Goal: Transaction & Acquisition: Book appointment/travel/reservation

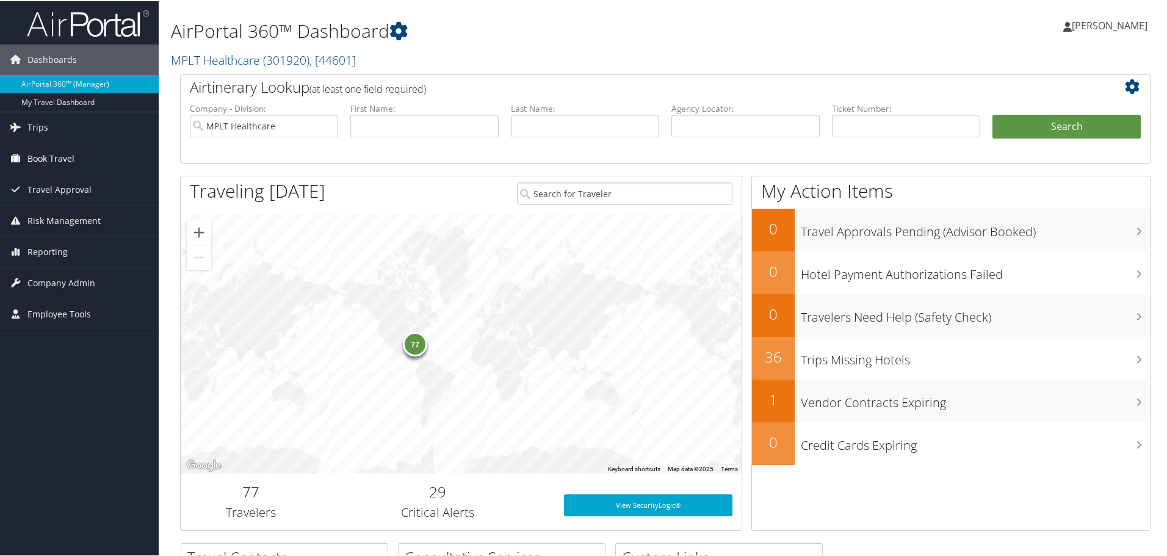
click at [46, 157] on span "Book Travel" at bounding box center [50, 157] width 47 height 31
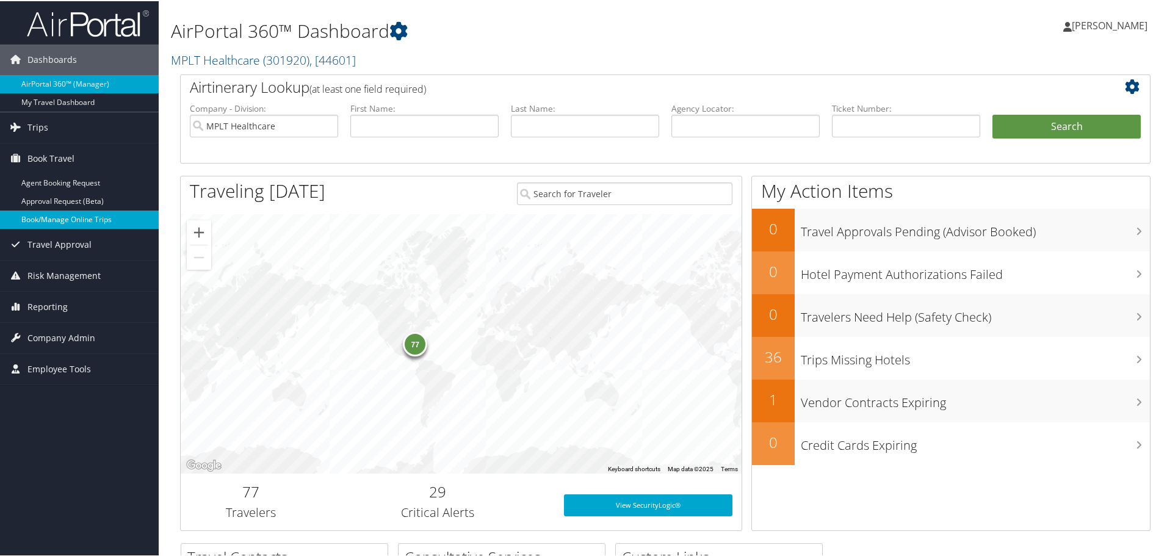
click at [37, 217] on link "Book/Manage Online Trips" at bounding box center [79, 218] width 159 height 18
